Goal: Find specific page/section: Find specific page/section

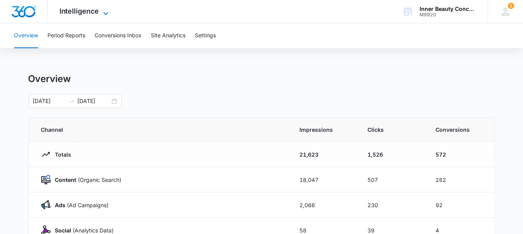
click at [92, 10] on span "Intelligence" at bounding box center [80, 11] width 40 height 8
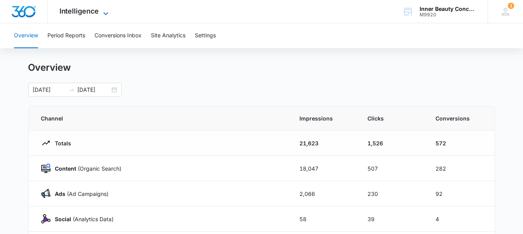
click at [84, 12] on span "Intelligence" at bounding box center [80, 11] width 40 height 8
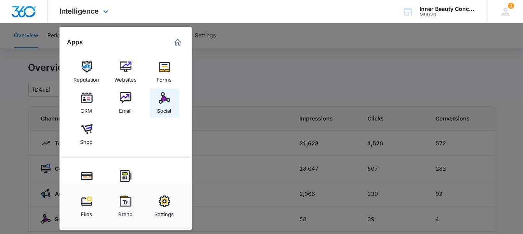
click at [167, 97] on img at bounding box center [165, 98] width 12 height 12
